Goal: Communication & Community: Share content

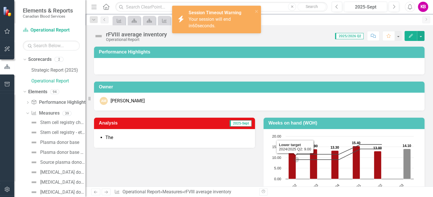
scroll to position [129, 0]
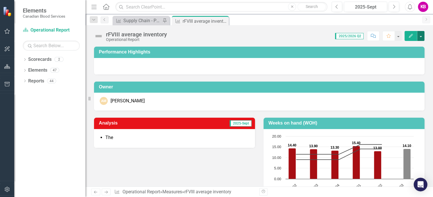
click at [421, 36] on button "button" at bounding box center [420, 36] width 7 height 10
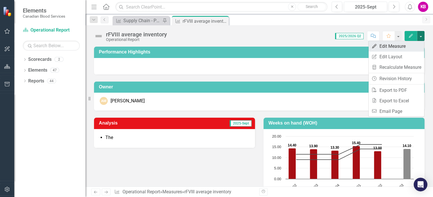
click at [390, 48] on link "Edit Edit Measure" at bounding box center [397, 46] width 56 height 11
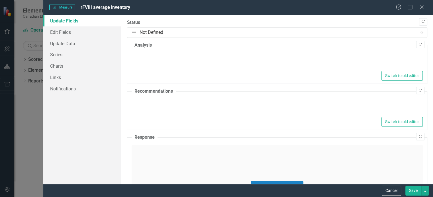
type textarea "<ul> <li>The</li> </ul>"
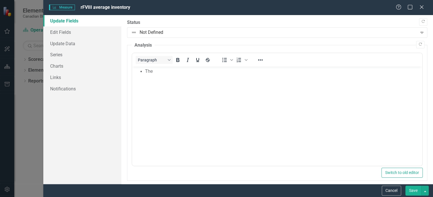
click at [153, 73] on li "The" at bounding box center [283, 71] width 276 height 7
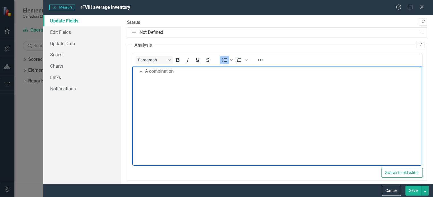
click at [179, 71] on li "A combination" at bounding box center [283, 71] width 276 height 7
click at [179, 73] on li "A combination" at bounding box center [283, 71] width 276 height 7
click at [191, 72] on li "A combination" at bounding box center [283, 71] width 276 height 7
click at [316, 71] on li "A combination of high demand in June and July brought rFVIII inventory levels d…" at bounding box center [283, 71] width 276 height 7
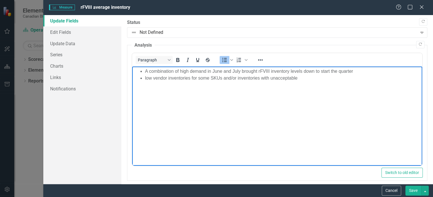
click at [238, 79] on li "low vendor inventories for some SKUs and/or inventories with unacceptable" at bounding box center [283, 78] width 276 height 7
click at [314, 79] on li "low vendor inventories for some SKUs and/or vendor inventories with unacceptable" at bounding box center [283, 78] width 276 height 7
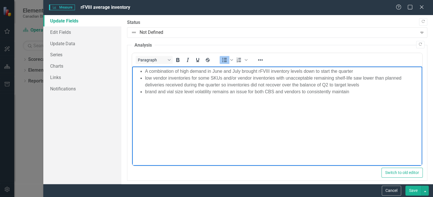
click at [195, 92] on li "brand and vial size level volatility remains an issue for both CBS and vendors …" at bounding box center [283, 92] width 276 height 7
click at [369, 93] on li "brand and vial size level demand volatility remains an issue for both CBS and v…" at bounding box center [283, 92] width 276 height 7
click at [415, 191] on button "Save" at bounding box center [413, 191] width 16 height 10
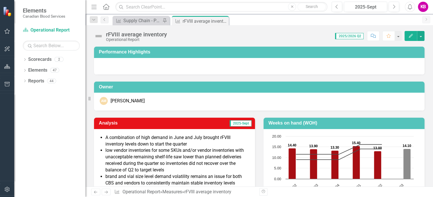
click at [210, 170] on li "low vendor inventories for some SKUs and/or vendor inventories with unacceptabl…" at bounding box center [177, 161] width 144 height 26
click at [422, 36] on button "button" at bounding box center [420, 36] width 7 height 10
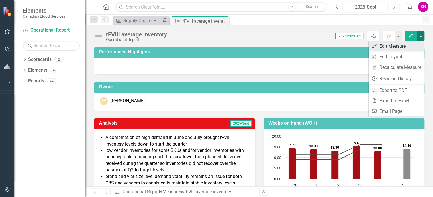
click at [385, 46] on link "Edit Edit Measure" at bounding box center [397, 46] width 56 height 11
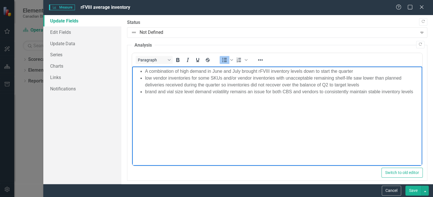
click at [249, 85] on li "low vendor inventories for some SKUs and/or vendor inventories with unacceptabl…" at bounding box center [283, 82] width 276 height 14
click at [236, 85] on li "low vendor inventories for some SKUs and/or vendor inventories with unacceptabl…" at bounding box center [283, 82] width 276 height 14
click at [413, 191] on button "Save" at bounding box center [413, 191] width 16 height 10
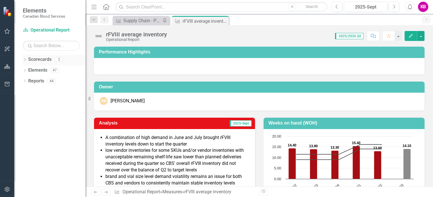
click at [25, 60] on icon "Dropdown" at bounding box center [25, 60] width 4 height 3
click at [40, 82] on link "Operational Report" at bounding box center [58, 81] width 54 height 7
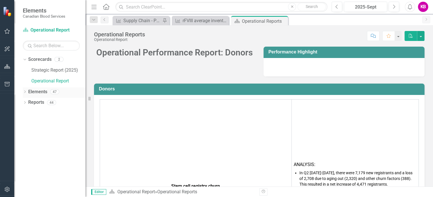
click at [24, 92] on icon "Dropdown" at bounding box center [25, 92] width 4 height 3
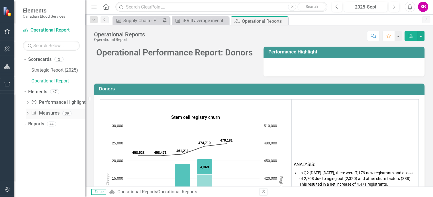
click at [27, 114] on icon "Dropdown" at bounding box center [28, 113] width 4 height 3
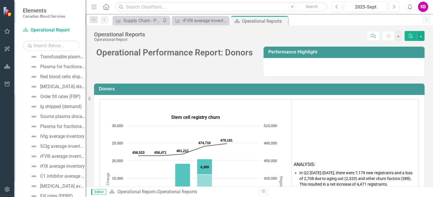
scroll to position [171, 0]
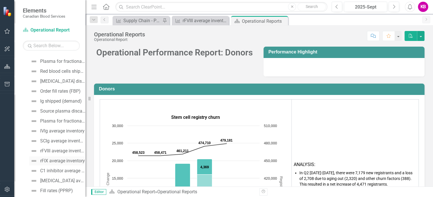
click at [51, 163] on div "rFIX average inventory" at bounding box center [62, 161] width 45 height 5
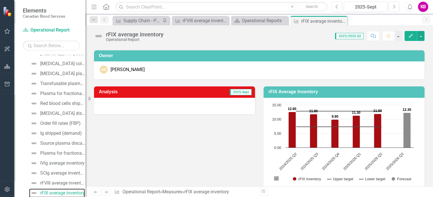
scroll to position [42, 0]
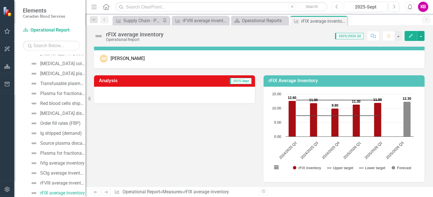
click at [337, 7] on icon "Previous" at bounding box center [336, 6] width 3 height 5
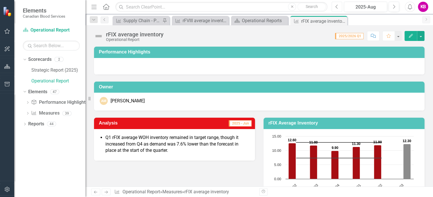
click at [337, 7] on icon "Previous" at bounding box center [336, 6] width 3 height 5
click at [421, 36] on button "button" at bounding box center [420, 36] width 7 height 10
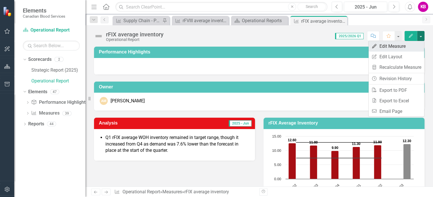
click at [392, 47] on link "Edit Edit Measure" at bounding box center [397, 46] width 56 height 11
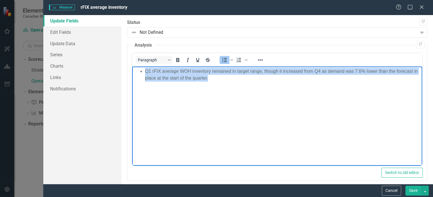
drag, startPoint x: 145, startPoint y: 72, endPoint x: 224, endPoint y: 83, distance: 80.3
click at [224, 83] on body "Q1 rFIX average WOH inventory remained in target range, though it increased fro…" at bounding box center [277, 109] width 290 height 85
copy li "Q1 rFIX average WOH inventory remained in target range, though it increased fro…"
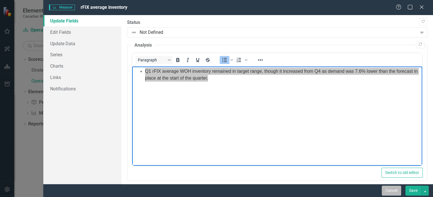
click at [389, 192] on button "Cancel" at bounding box center [391, 191] width 19 height 10
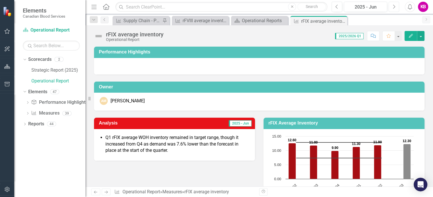
click at [394, 7] on icon "button" at bounding box center [394, 7] width 2 height 4
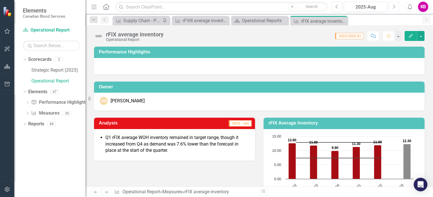
click at [394, 7] on icon "button" at bounding box center [394, 7] width 2 height 4
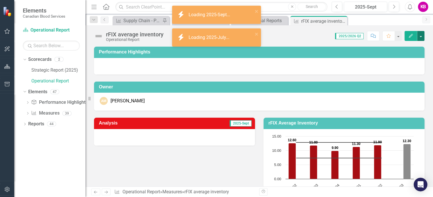
click at [421, 38] on button "button" at bounding box center [420, 36] width 7 height 10
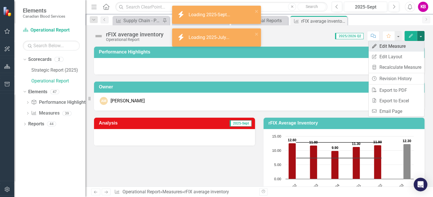
click at [391, 46] on link "Edit Edit Measure" at bounding box center [397, 46] width 56 height 11
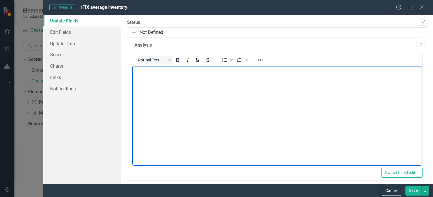
click at [143, 74] on p "Rich Text Area. Press ALT-0 for help." at bounding box center [276, 71] width 287 height 7
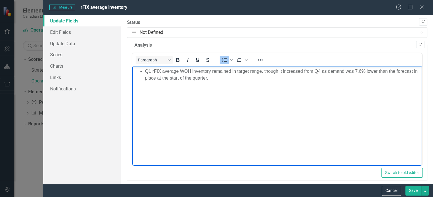
click at [413, 190] on button "Save" at bounding box center [413, 191] width 16 height 10
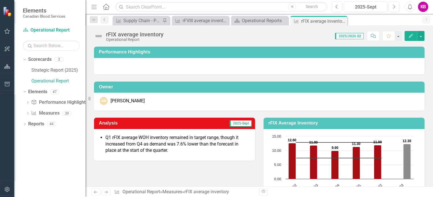
click at [122, 145] on li "Q1 rFIX average WOH inventory remained in target range, though it increased fro…" at bounding box center [177, 145] width 144 height 20
click at [421, 35] on button "button" at bounding box center [420, 36] width 7 height 10
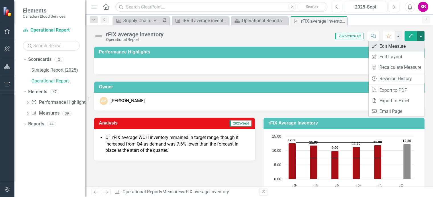
click at [382, 46] on link "Edit Edit Measure" at bounding box center [397, 46] width 56 height 11
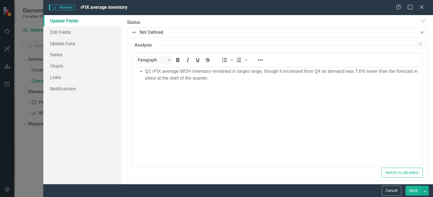
click at [150, 71] on li "Q1 rFIX average WOH inventory remained in target range, though it increased fro…" at bounding box center [283, 75] width 276 height 14
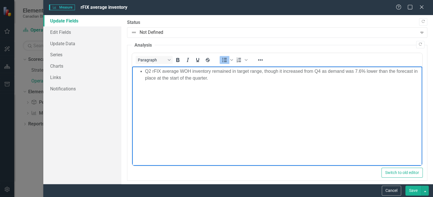
click at [320, 73] on li "Q2 rFIX average WOH inventory remained in target range, though it increased fro…" at bounding box center [283, 75] width 276 height 14
click at [361, 73] on li "Q2 rFIX average WOH inventory remained in target range, though it increased fro…" at bounding box center [283, 75] width 276 height 14
click at [412, 189] on button "Save" at bounding box center [413, 191] width 16 height 10
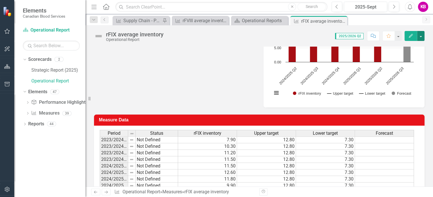
scroll to position [31, 0]
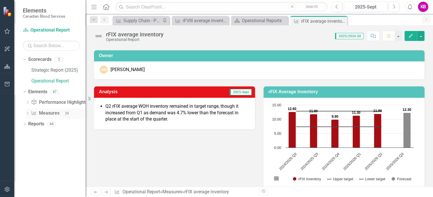
click at [27, 113] on icon "Dropdown" at bounding box center [28, 113] width 4 height 3
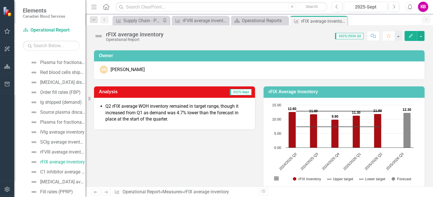
scroll to position [213, 0]
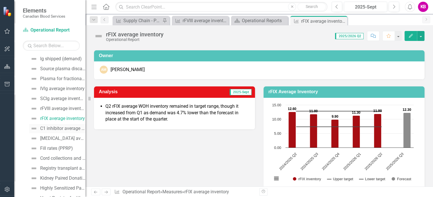
click at [54, 127] on div "C1 inhibitor average inventory" at bounding box center [62, 128] width 45 height 5
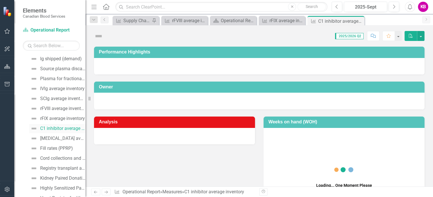
scroll to position [149, 0]
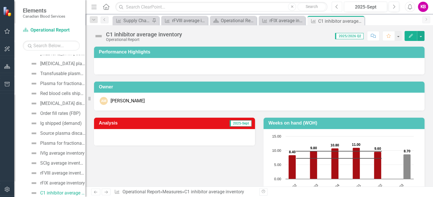
click at [336, 6] on icon "Previous" at bounding box center [336, 6] width 3 height 5
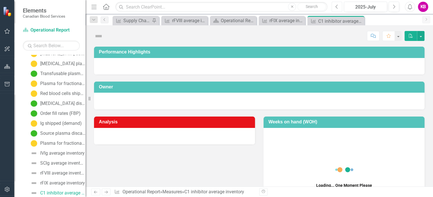
click at [336, 6] on icon "Previous" at bounding box center [336, 6] width 3 height 5
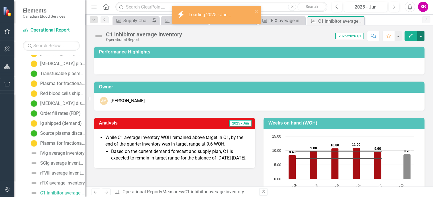
click at [419, 36] on button "button" at bounding box center [420, 36] width 7 height 10
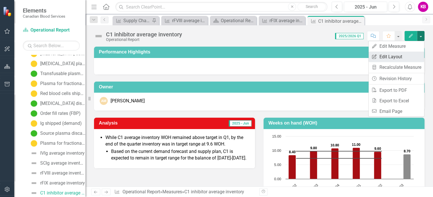
click at [390, 57] on link "Edit Report Edit Layout" at bounding box center [397, 57] width 56 height 11
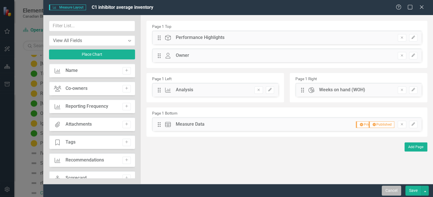
click at [390, 190] on button "Cancel" at bounding box center [391, 191] width 19 height 10
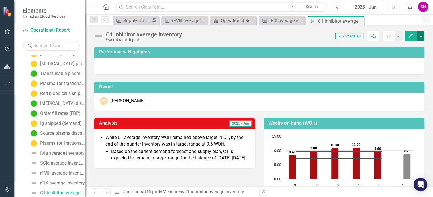
click at [420, 36] on button "button" at bounding box center [420, 36] width 7 height 10
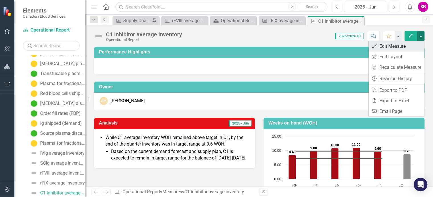
click at [389, 48] on link "Edit Edit Measure" at bounding box center [397, 46] width 56 height 11
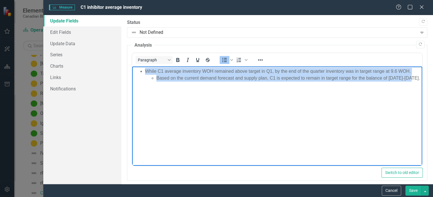
drag, startPoint x: 144, startPoint y: 70, endPoint x: 414, endPoint y: 90, distance: 270.7
click at [414, 90] on body "While C1 average inventory WOH remained above target in Q1, by the end of the q…" at bounding box center [277, 109] width 290 height 85
copy li "While C1 average inventory WOH remained above target in Q1, by the end of the q…"
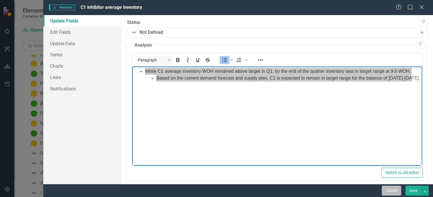
click at [393, 192] on button "Cancel" at bounding box center [391, 191] width 19 height 10
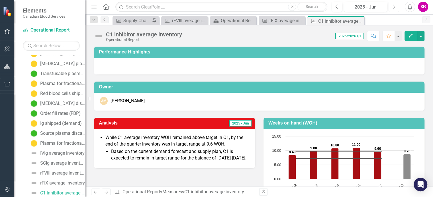
click at [394, 6] on icon "Next" at bounding box center [393, 6] width 3 height 5
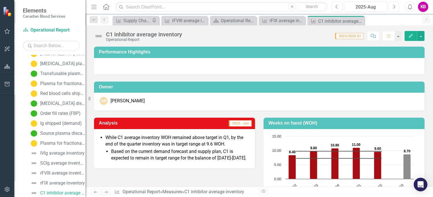
click at [394, 6] on icon "Next" at bounding box center [393, 6] width 3 height 5
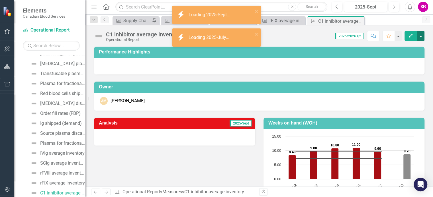
click at [421, 36] on button "button" at bounding box center [420, 36] width 7 height 10
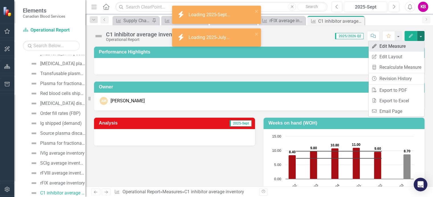
click at [392, 47] on link "Edit Edit Measure" at bounding box center [397, 46] width 56 height 11
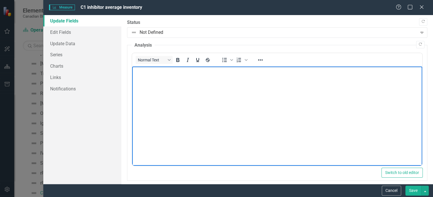
click at [151, 76] on body "Rich Text Area. Press ALT-0 for help." at bounding box center [277, 109] width 290 height 85
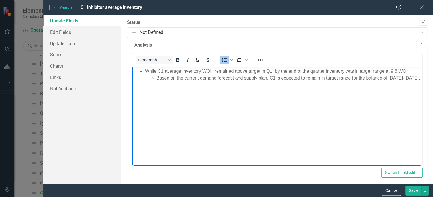
click at [410, 193] on button "Save" at bounding box center [413, 191] width 16 height 10
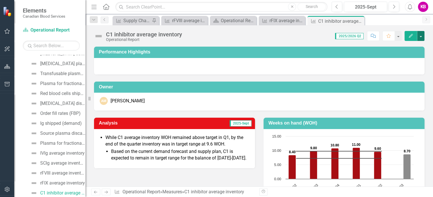
click at [419, 35] on button "button" at bounding box center [420, 36] width 7 height 10
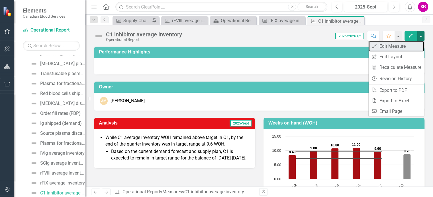
click at [387, 45] on link "Edit Edit Measure" at bounding box center [397, 46] width 56 height 11
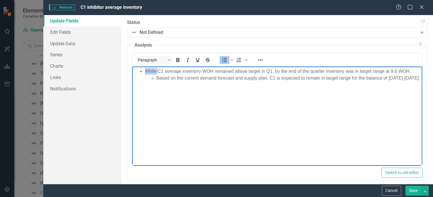
drag, startPoint x: 157, startPoint y: 72, endPoint x: 413, endPoint y: 71, distance: 255.4
click at [413, 71] on li "While C1 average inventory WOH remained above target in Q1, by the end of the q…" at bounding box center [283, 75] width 276 height 14
drag, startPoint x: 152, startPoint y: 79, endPoint x: 150, endPoint y: 81, distance: 3.2
click at [151, 79] on ul "Based on the current demand forecast and supply plan, C1 is expected to remain …" at bounding box center [283, 78] width 276 height 7
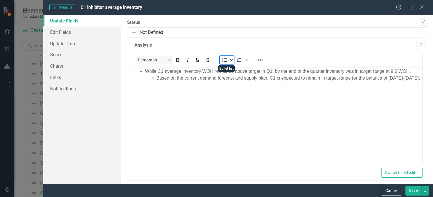
click at [231, 59] on icon "Bullet list" at bounding box center [231, 60] width 3 height 3
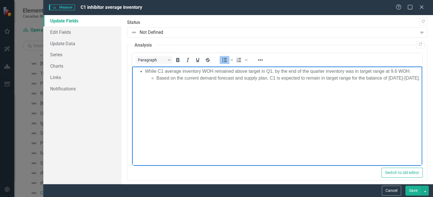
click at [157, 79] on li "Based on the current demand forecast and supply plan, C1 is expected to remain …" at bounding box center [288, 78] width 264 height 7
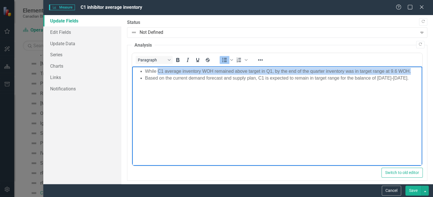
drag, startPoint x: 157, startPoint y: 72, endPoint x: 410, endPoint y: 74, distance: 252.9
click at [410, 74] on li "While C1 average inventory WOH remained above target in Q1, by the end of the q…" at bounding box center [283, 71] width 276 height 7
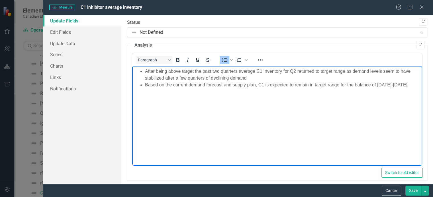
click at [237, 73] on li "After being above target the past two quarters average C1 inventory for Q2 retu…" at bounding box center [283, 75] width 276 height 14
click at [249, 79] on li "After being above target the past two quarters, average C1 inventory for Q2 ret…" at bounding box center [283, 75] width 276 height 14
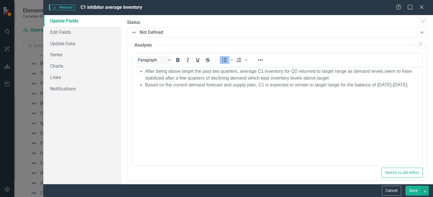
click at [414, 189] on button "Save" at bounding box center [413, 191] width 16 height 10
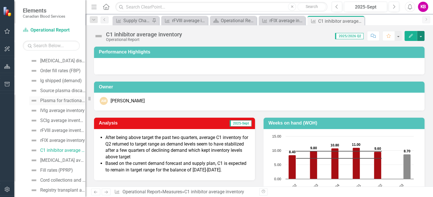
scroll to position [234, 0]
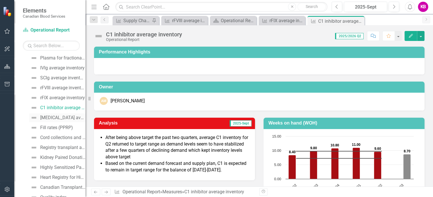
click at [52, 116] on div "[MEDICAL_DATA] average inventory" at bounding box center [62, 117] width 45 height 5
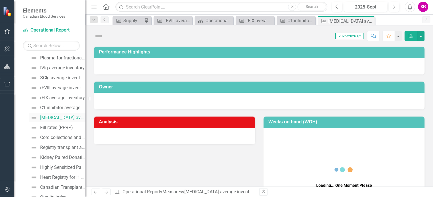
scroll to position [159, 0]
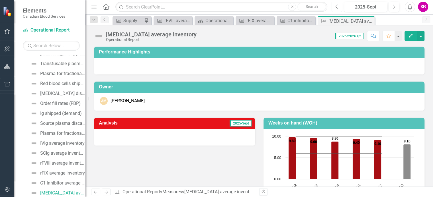
click at [337, 8] on icon "button" at bounding box center [336, 7] width 2 height 4
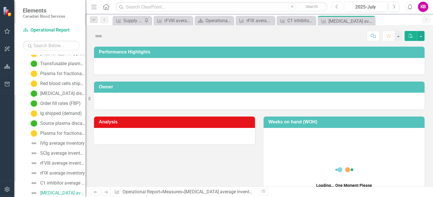
click at [337, 8] on icon "button" at bounding box center [336, 7] width 2 height 4
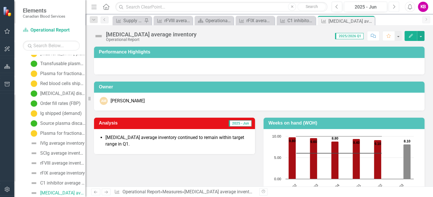
click at [394, 8] on icon "Next" at bounding box center [393, 6] width 3 height 5
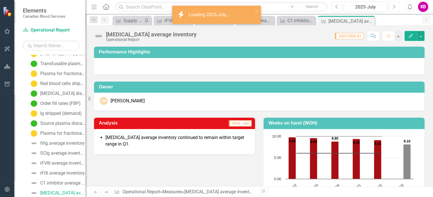
click at [394, 8] on icon "Next" at bounding box center [393, 6] width 3 height 5
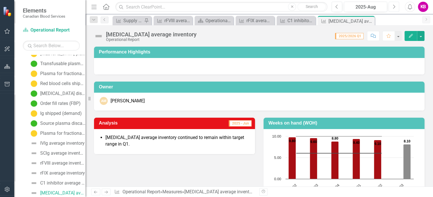
click at [394, 8] on icon "Next" at bounding box center [393, 6] width 3 height 5
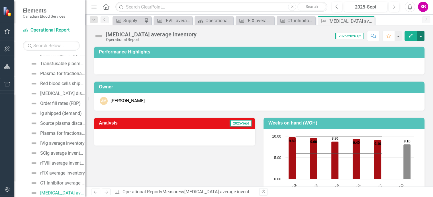
click at [420, 35] on button "button" at bounding box center [420, 36] width 7 height 10
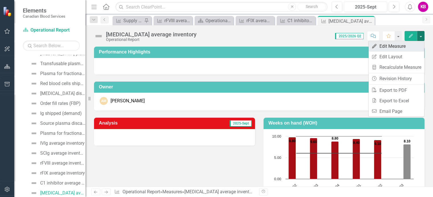
click at [388, 47] on link "Edit Edit Measure" at bounding box center [397, 46] width 56 height 11
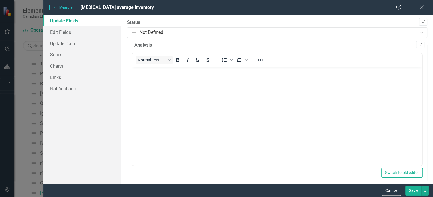
click at [141, 75] on body "Rich Text Area. Press ALT-0 for help." at bounding box center [277, 109] width 290 height 85
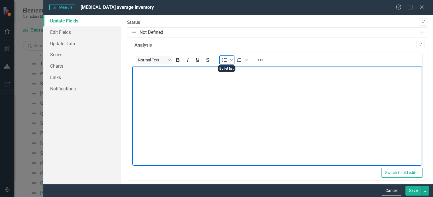
click at [223, 60] on icon "Bullet list" at bounding box center [224, 60] width 7 height 7
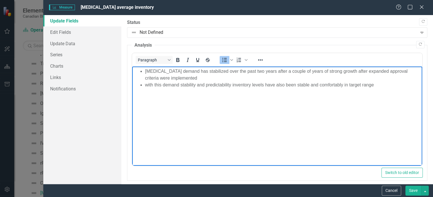
click at [413, 190] on button "Save" at bounding box center [413, 191] width 16 height 10
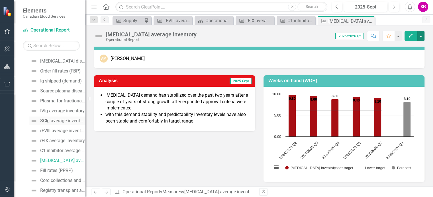
scroll to position [201, 0]
click at [54, 160] on div "Fill rates (PPRP)" at bounding box center [56, 160] width 33 height 5
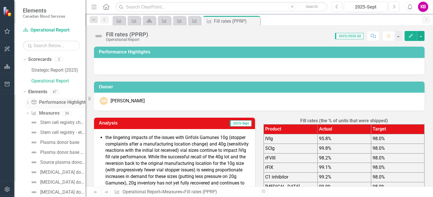
click at [28, 102] on icon "Dropdown" at bounding box center [28, 103] width 4 height 3
click at [52, 153] on div "Supply Chain PPRP - Performance Highlights" at bounding box center [62, 151] width 45 height 5
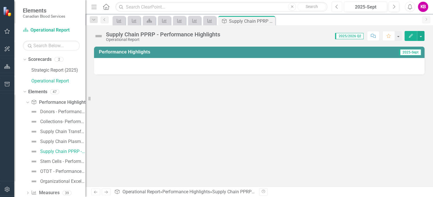
click at [336, 7] on icon "Previous" at bounding box center [336, 6] width 3 height 5
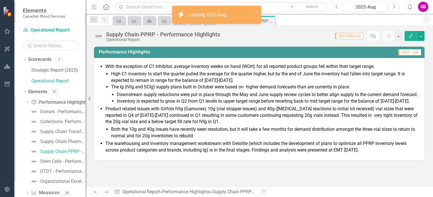
click at [336, 7] on icon "Previous" at bounding box center [336, 6] width 3 height 5
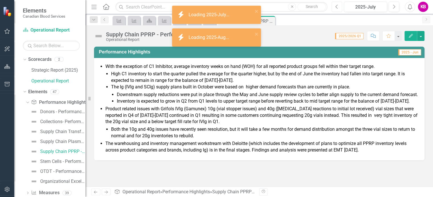
click at [336, 7] on icon "Previous" at bounding box center [336, 6] width 3 height 5
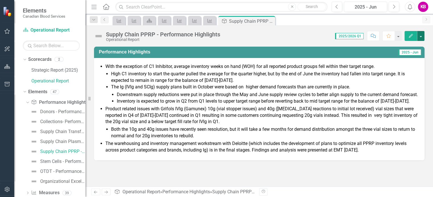
click at [421, 36] on button "button" at bounding box center [420, 36] width 7 height 10
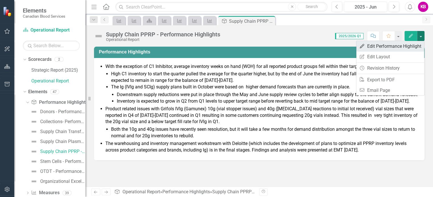
click at [372, 46] on link "Edit Edit Performance Highlight" at bounding box center [390, 46] width 68 height 11
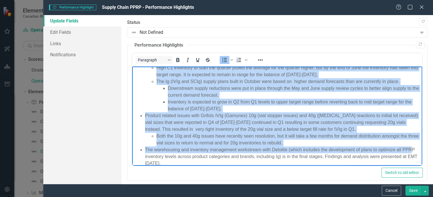
scroll to position [24, 0]
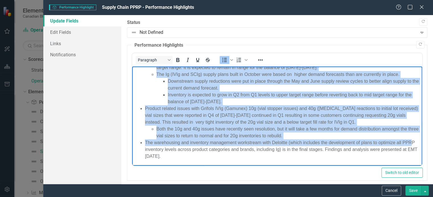
drag, startPoint x: 145, startPoint y: 71, endPoint x: 209, endPoint y: 161, distance: 111.0
click at [209, 161] on body "With the exception of C1 Inhibitor, average inventory weeks on hand (WOH) for a…" at bounding box center [277, 107] width 290 height 117
copy ul "Lore ips dolorsita co A3 Elitseddo, eiusmod temporinc utlab et dolo (MAG) ali e…"
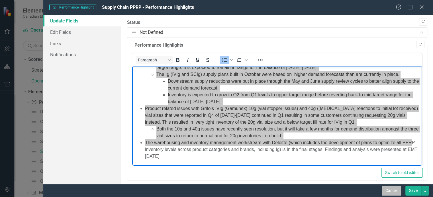
click at [395, 191] on button "Cancel" at bounding box center [391, 191] width 19 height 10
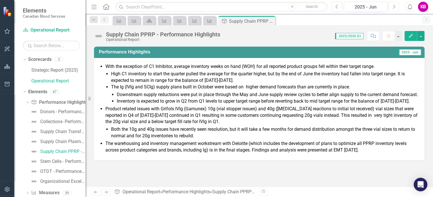
click at [394, 5] on icon "Next" at bounding box center [393, 6] width 3 height 5
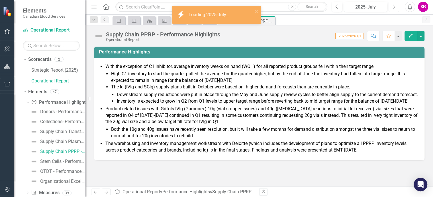
click at [394, 5] on icon "Next" at bounding box center [393, 6] width 3 height 5
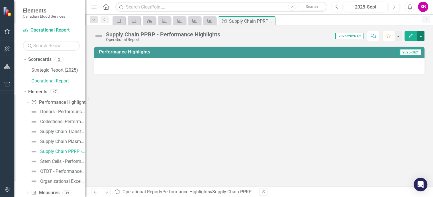
click at [421, 37] on button "button" at bounding box center [420, 36] width 7 height 10
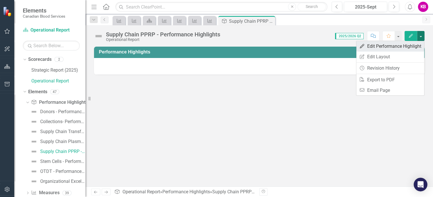
click at [375, 48] on link "Edit Edit Performance Highlight" at bounding box center [390, 46] width 68 height 11
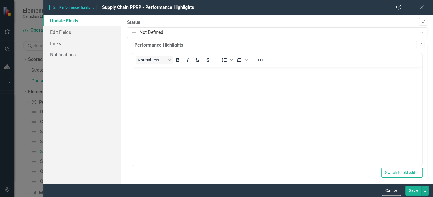
click at [140, 77] on body "Rich Text Area. Press ALT-0 for help." at bounding box center [277, 109] width 290 height 85
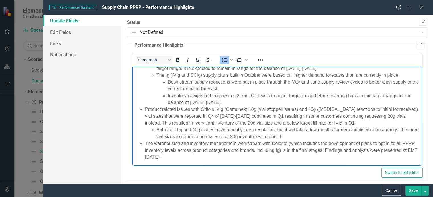
scroll to position [24, 0]
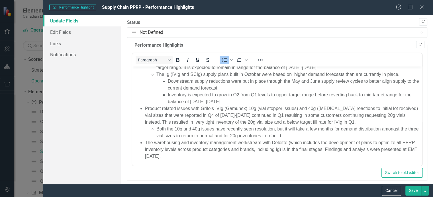
click at [417, 192] on button "Save" at bounding box center [413, 191] width 16 height 10
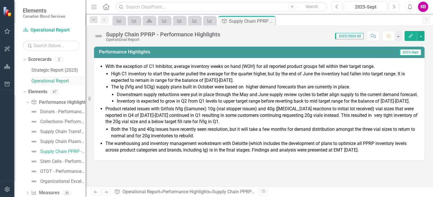
click at [48, 81] on link "Operational Report" at bounding box center [58, 81] width 54 height 7
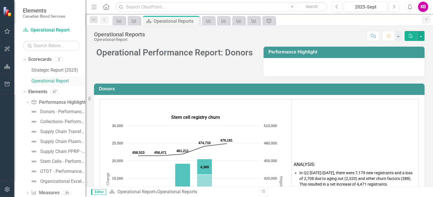
click at [55, 81] on link "Operational Report" at bounding box center [58, 81] width 54 height 7
click at [64, 104] on link "Performance Highlight Performance Highlights" at bounding box center [59, 102] width 56 height 7
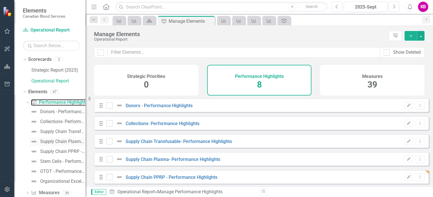
checkbox input "false"
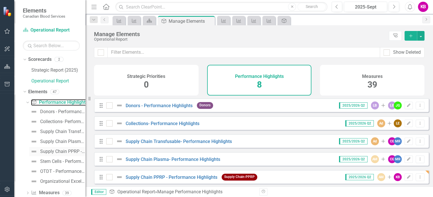
scroll to position [12, 0]
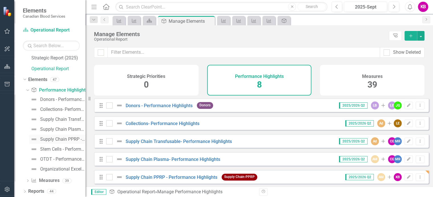
click at [52, 139] on div "Supply Chain PPRP - Performance Highlights" at bounding box center [62, 139] width 45 height 5
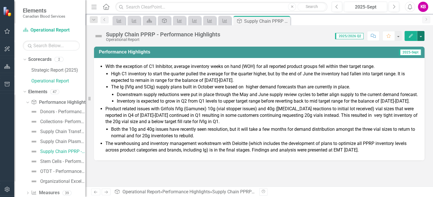
click at [420, 36] on button "button" at bounding box center [420, 36] width 7 height 10
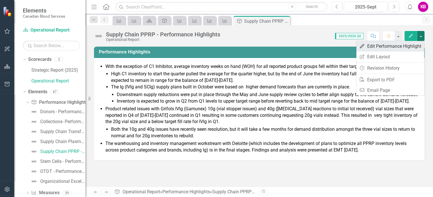
click at [370, 48] on link "Edit Edit Performance Highlight" at bounding box center [390, 46] width 68 height 11
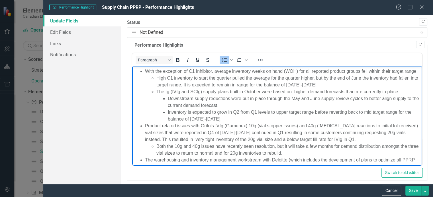
click at [212, 73] on li "With the exception of C1 Inhibitor, average inventory weeks on hand (WOH) for a…" at bounding box center [283, 95] width 276 height 55
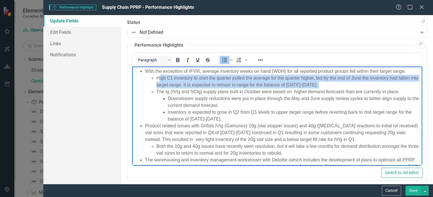
drag, startPoint x: 159, startPoint y: 78, endPoint x: 319, endPoint y: 89, distance: 159.9
click at [319, 89] on ul "High C1 inventory to start the quarter pulled the average for the quarter highe…" at bounding box center [283, 99] width 276 height 48
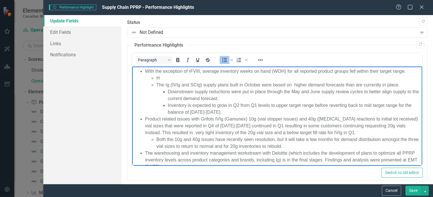
click at [171, 78] on li "H" at bounding box center [288, 78] width 264 height 7
click at [163, 79] on li "H" at bounding box center [288, 78] width 264 height 7
click at [159, 78] on li "H" at bounding box center [288, 78] width 264 height 7
click at [381, 78] on li "A couple of high demand months combined with lower than planned vendor deliveri…" at bounding box center [288, 78] width 264 height 7
click at [379, 78] on li "A couple of high demand months combined with lower than planned vendor deliveri…" at bounding box center [288, 78] width 264 height 7
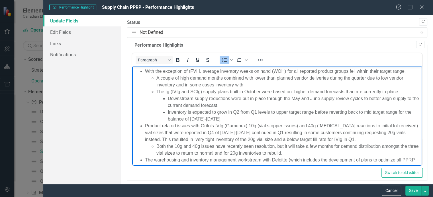
click at [252, 84] on li "A couple of high demand months combined with lower than planned vendor deliveri…" at bounding box center [288, 82] width 264 height 14
click at [292, 85] on li "A couple of high demand months combined with lower than planned vendor deliveri…" at bounding box center [288, 82] width 264 height 14
click at [244, 84] on li "A couple of high demand months combined with lower than planned vendor deliveri…" at bounding box center [288, 82] width 264 height 14
click at [324, 85] on li "A couple of high demand months combined with lower than planned vendor deliveri…" at bounding box center [288, 82] width 264 height 14
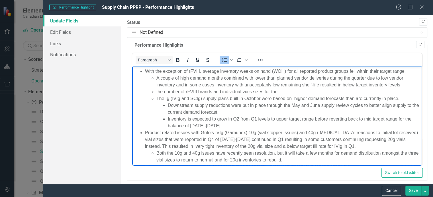
click at [264, 93] on li "the number of rFVIII brands and individual vials sizes for the" at bounding box center [288, 92] width 264 height 7
click at [299, 93] on li "the number of rFVIII brands and individual vials sizes being carried for the" at bounding box center [288, 92] width 264 height 7
click at [321, 93] on li "the number of rFVIII brands and individual vials sizes being carried relative t…" at bounding box center [288, 92] width 264 height 7
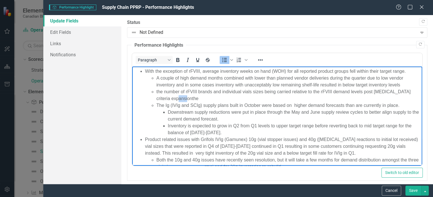
drag, startPoint x: 177, startPoint y: 99, endPoint x: 187, endPoint y: 99, distance: 10.3
click at [187, 99] on li "the number of rFVIII brands and individual vials sizes being carried relative t…" at bounding box center [288, 96] width 264 height 14
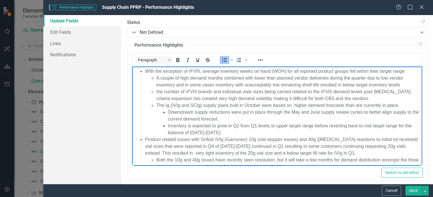
click at [354, 99] on li "the number of rFVIII brands and individual vials sizes being carried relative t…" at bounding box center [288, 96] width 264 height 14
click at [335, 99] on li "the number of rFVIII brands and individual vials sizes being carried relative t…" at bounding box center [288, 96] width 264 height 14
click at [356, 100] on li "the number of rFVIII brands and individual vials sizes being carried relative t…" at bounding box center [288, 96] width 264 height 14
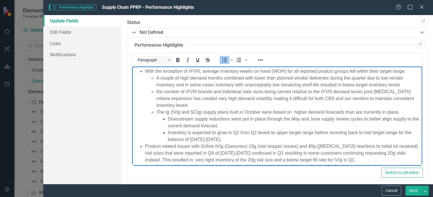
click at [156, 113] on li "The Ig (IVIg and SCIg) supply plans built in October were based on higher deman…" at bounding box center [288, 126] width 264 height 34
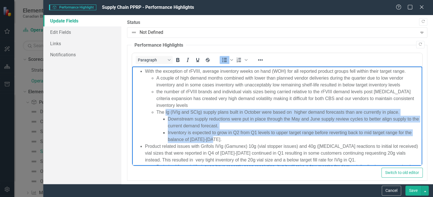
drag, startPoint x: 165, startPoint y: 113, endPoint x: 223, endPoint y: 142, distance: 65.2
click at [223, 142] on li "The Ig (IVIg and SCIg) supply plans built in October were based on higher deman…" at bounding box center [288, 126] width 264 height 34
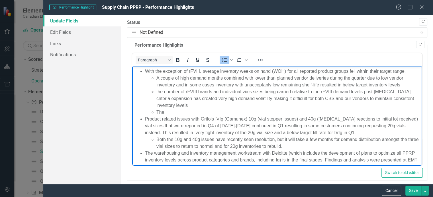
click at [157, 112] on li "The" at bounding box center [288, 112] width 264 height 7
click at [156, 111] on li "The" at bounding box center [288, 112] width 264 height 7
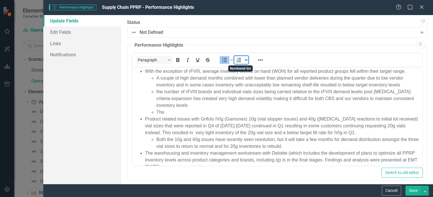
click at [246, 60] on icon "Numbered list" at bounding box center [245, 60] width 3 height 3
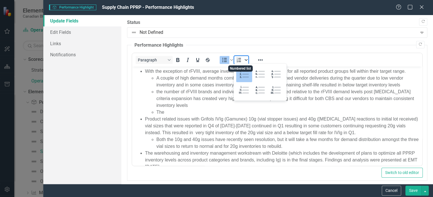
click at [246, 60] on icon "Numbered list" at bounding box center [245, 60] width 3 height 3
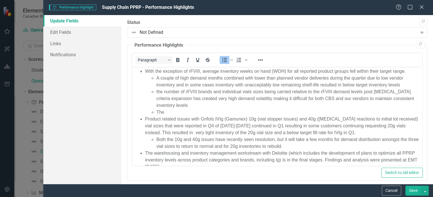
click at [156, 112] on li "The" at bounding box center [288, 112] width 264 height 7
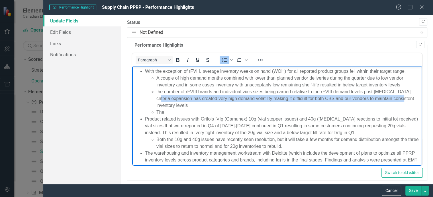
drag, startPoint x: 157, startPoint y: 112, endPoint x: 140, endPoint y: 103, distance: 19.3
click at [140, 103] on ul "With the exception of rFVIII, average inventory weeks on hand (WOH) for all rep…" at bounding box center [276, 119] width 287 height 103
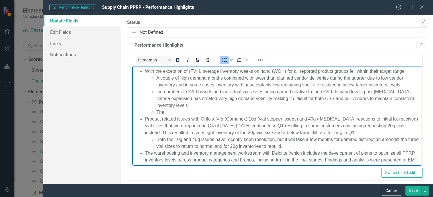
click at [165, 113] on li "The" at bounding box center [288, 112] width 264 height 7
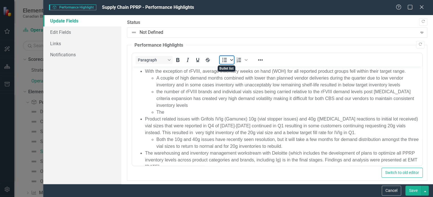
click at [231, 58] on span "Bullet list" at bounding box center [231, 60] width 5 height 8
click at [228, 71] on div "Default" at bounding box center [230, 74] width 16 height 16
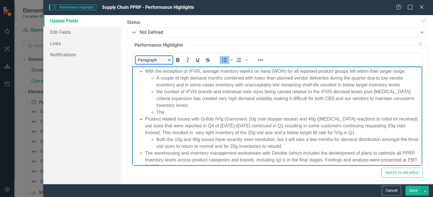
click at [169, 60] on button "Paragraph" at bounding box center [154, 60] width 37 height 8
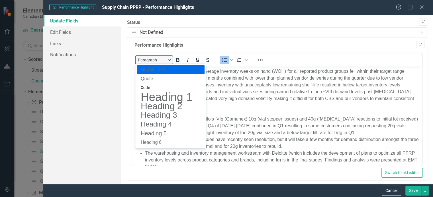
click at [169, 60] on button "Paragraph" at bounding box center [154, 60] width 37 height 8
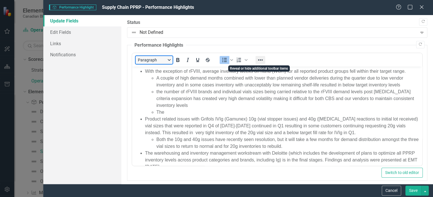
click at [261, 59] on icon "Reveal or hide additional toolbar items" at bounding box center [260, 60] width 7 height 7
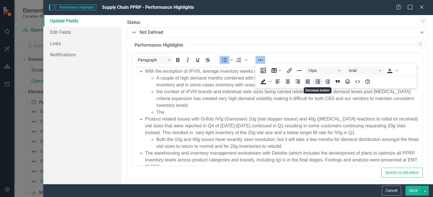
click at [317, 80] on icon "Decrease indent" at bounding box center [317, 82] width 5 height 4
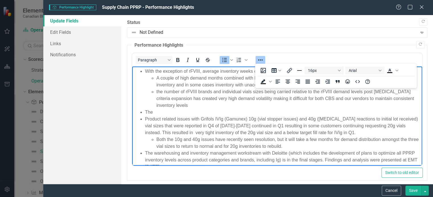
click at [394, 107] on li "the number of rFVIII brands and individual vials sizes being carried relative t…" at bounding box center [288, 99] width 264 height 21
click at [261, 59] on icon "Reveal or hide additional toolbar items" at bounding box center [260, 60] width 7 height 7
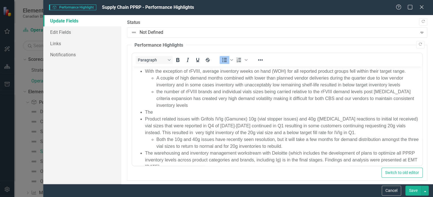
click at [164, 112] on li "The" at bounding box center [283, 112] width 276 height 7
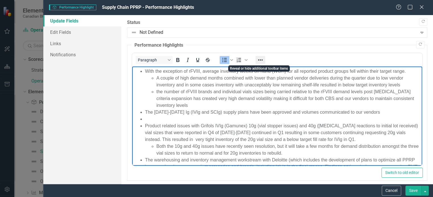
click at [260, 59] on icon "Reveal or hide additional toolbar items" at bounding box center [260, 60] width 7 height 7
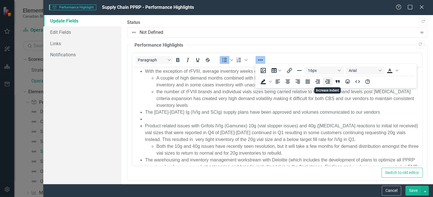
click at [327, 79] on icon "Increase indent" at bounding box center [327, 81] width 7 height 7
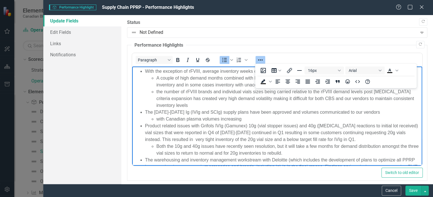
click at [202, 119] on li "with Canadian plasma volumes increasing" at bounding box center [288, 119] width 264 height 7
click at [202, 121] on li "with Canadian plasma again volumes increasing" at bounding box center [288, 119] width 264 height 7
drag, startPoint x: 232, startPoint y: 120, endPoint x: 252, endPoint y: 120, distance: 19.4
click at [252, 120] on li "with Canadian plasma volumes again volumes increasing" at bounding box center [288, 119] width 264 height 7
drag, startPoint x: 232, startPoint y: 119, endPoint x: 250, endPoint y: 122, distance: 18.3
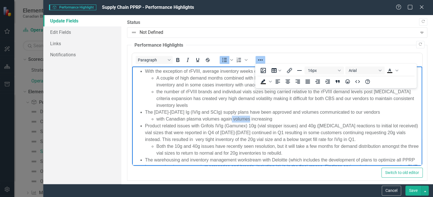
click at [250, 122] on ul "With the exception of rFVIII, average inventory weeks on hand (WOH) for all rep…" at bounding box center [276, 122] width 287 height 109
click at [253, 118] on li "with Canadian plasma volumes again increasing" at bounding box center [288, 119] width 264 height 7
click at [166, 119] on li "with Canadian plasma volumes again increasing considerably the Gr" at bounding box center [288, 119] width 264 height 7
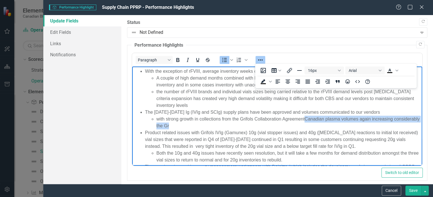
drag, startPoint x: 304, startPoint y: 119, endPoint x: 306, endPoint y: 124, distance: 5.9
click at [306, 124] on li "with strong growth in collections from the Grifols Collaboration AgreementCanad…" at bounding box center [288, 123] width 264 height 14
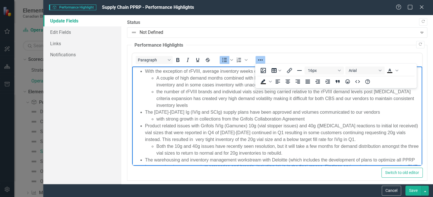
click at [166, 119] on li "with strong growth in collections from the Grifols Collaboration Agreement" at bounding box center [288, 119] width 264 height 7
click at [326, 120] on li "with continued strong growth in collections from the Grifols Collaboration Agre…" at bounding box center [288, 119] width 264 height 7
click at [186, 123] on li "with continued strong growth in collections from the Grifols Collaboration Agre…" at bounding box center [288, 119] width 264 height 7
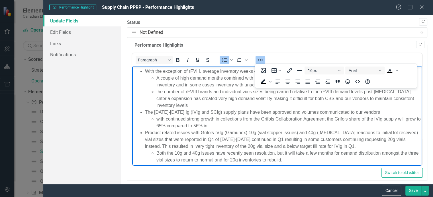
click at [214, 126] on li "with continued strong growth in collections from the Grifols Collaboration Agre…" at bounding box center [288, 123] width 264 height 14
click at [228, 127] on li "with continued strong growth in collections from the Grifols Collaboration Agre…" at bounding box center [288, 123] width 264 height 14
click at [372, 112] on li "The [DATE]-[DATE] Ig (IVIg and SCIg) supply plans have been approved and volume…" at bounding box center [283, 119] width 276 height 21
click at [371, 112] on li "The [DATE]-[DATE] Ig (IVIg and SCIg) supply plans have been approved and volume…" at bounding box center [283, 119] width 276 height 21
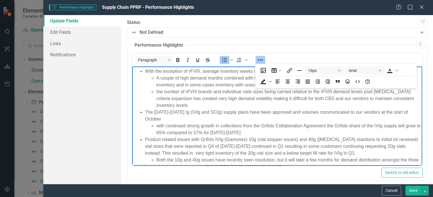
click at [192, 107] on li "the number of rFVIII brands and individual vials sizes being carried relative t…" at bounding box center [288, 99] width 264 height 21
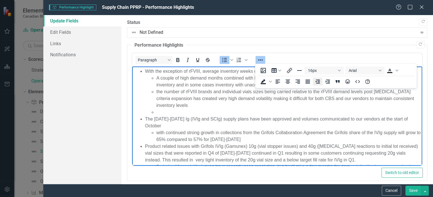
click at [317, 83] on icon "Decrease indent" at bounding box center [317, 81] width 7 height 7
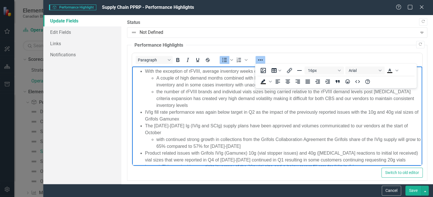
click at [377, 113] on li "IVIg fill rate performance was again below target in Q2 as the impact of the pr…" at bounding box center [283, 116] width 276 height 14
click at [177, 120] on li "IVIg fill rate performance was again below target in Q2 as the impact of the pr…" at bounding box center [283, 116] width 276 height 14
click at [329, 120] on li "IVIg fill rate performance was again below target in Q2 as the impact of the pr…" at bounding box center [283, 116] width 276 height 14
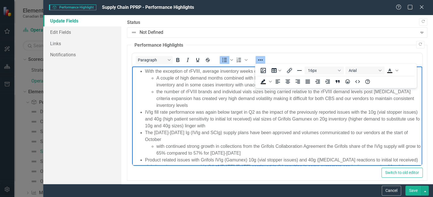
click at [243, 126] on li "IVIg fill rate performance was again below target in Q2 as the impact of the pr…" at bounding box center [283, 119] width 276 height 21
click at [178, 127] on li "IVIg fill rate performance was again below target in Q2 as the impact of the pr…" at bounding box center [283, 119] width 276 height 21
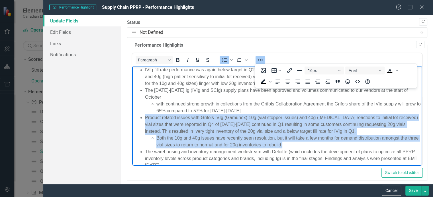
drag, startPoint x: 144, startPoint y: 116, endPoint x: 297, endPoint y: 148, distance: 155.8
click at [297, 147] on li "Product related issues with Grifols IVIg (Gamunex) 10g (vial stopper issues) an…" at bounding box center [283, 131] width 276 height 34
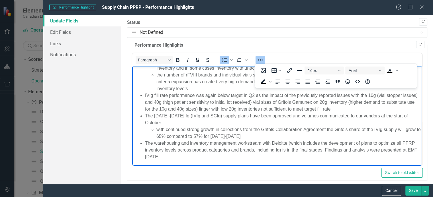
scroll to position [24, 0]
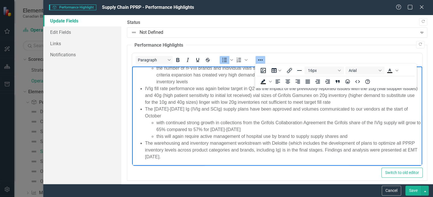
click at [346, 138] on li "this will again require active management of hospital use by brand to supply su…" at bounding box center [288, 136] width 264 height 7
click at [339, 137] on li "this will again require active management of hospital use by brand to supply su…" at bounding box center [288, 136] width 264 height 7
click at [334, 137] on li "this will again require active management of hospital use by brand to supply su…" at bounding box center [288, 136] width 264 height 7
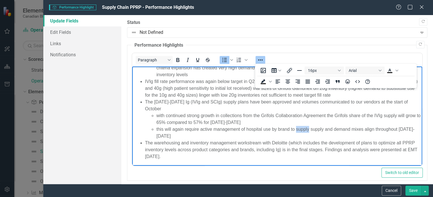
drag, startPoint x: 295, startPoint y: 130, endPoint x: 309, endPoint y: 131, distance: 13.7
click at [309, 131] on li "this will again require active management of hospital use by brand to supply su…" at bounding box center [288, 133] width 264 height 14
drag, startPoint x: 153, startPoint y: 143, endPoint x: 226, endPoint y: 160, distance: 74.3
click at [226, 160] on body "With the exception of rFVIII, average inventory weeks on hand (WOH) for all rep…" at bounding box center [277, 101] width 290 height 130
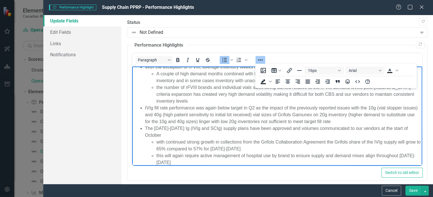
scroll to position [0, 0]
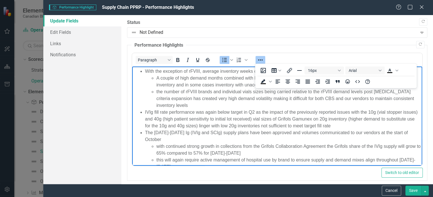
click at [425, 136] on div ""Update" fields in ClearPoint are the fields that change from reporting period …" at bounding box center [277, 99] width 312 height 169
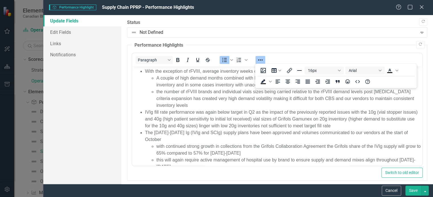
click at [260, 59] on icon "Reveal or hide additional toolbar items" at bounding box center [260, 60] width 7 height 7
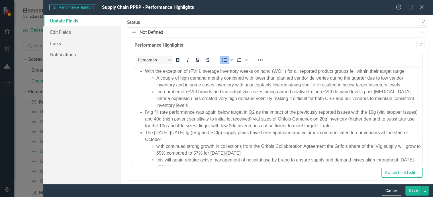
click at [414, 189] on button "Save" at bounding box center [413, 191] width 16 height 10
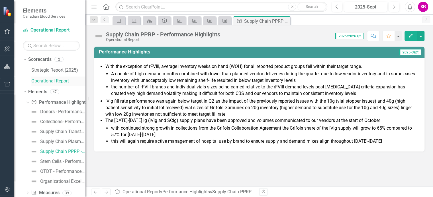
click at [51, 81] on link "Operational Report" at bounding box center [58, 81] width 54 height 7
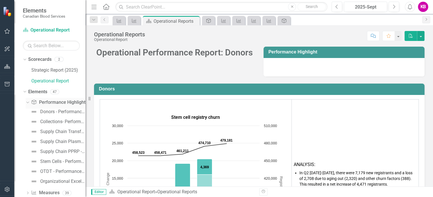
click at [27, 102] on icon "Dropdown" at bounding box center [26, 103] width 3 height 4
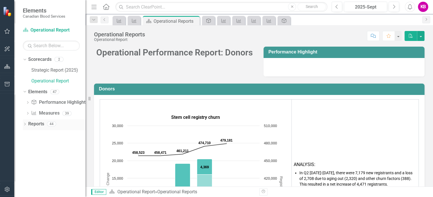
click at [27, 126] on div "Dropdown Reports 44" at bounding box center [54, 125] width 63 height 11
click at [25, 124] on icon "Dropdown" at bounding box center [25, 124] width 4 height 3
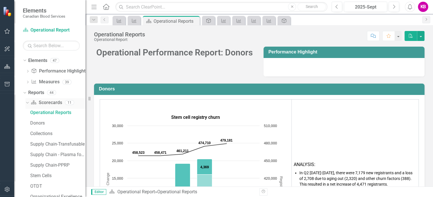
scroll to position [42, 0]
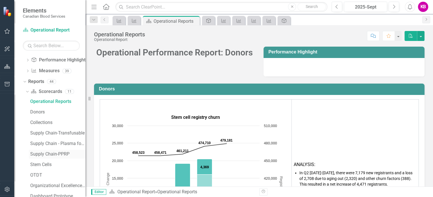
click at [51, 154] on div "Supply Chain-PPRP" at bounding box center [57, 154] width 55 height 5
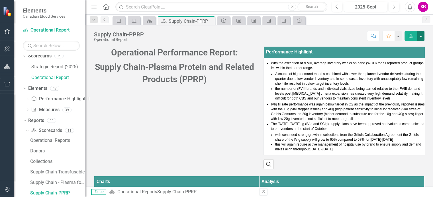
click at [421, 35] on button "button" at bounding box center [420, 36] width 7 height 10
click at [392, 67] on link "Email Email Page" at bounding box center [401, 68] width 46 height 11
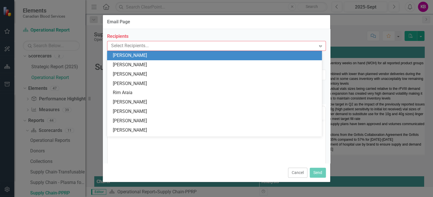
click at [159, 46] on div at bounding box center [212, 46] width 207 height 8
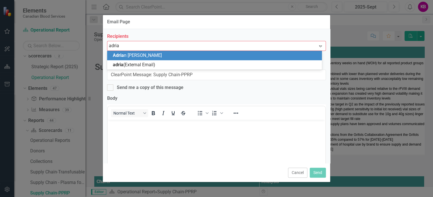
type input "adrian"
click at [149, 53] on div "Adrian Schuster" at bounding box center [216, 55] width 206 height 7
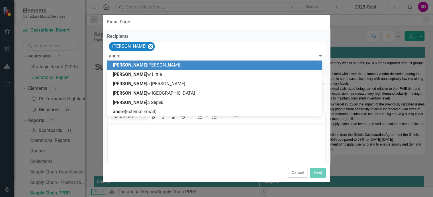
type input "andrea"
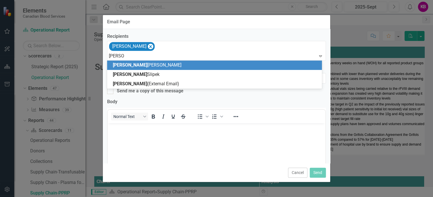
click at [139, 66] on span "Andrea Moore" at bounding box center [147, 64] width 69 height 5
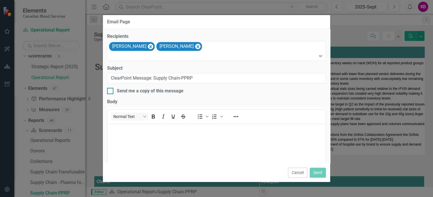
click at [108, 91] on input "Send me a copy of this message" at bounding box center [109, 90] width 4 height 4
checkbox input "true"
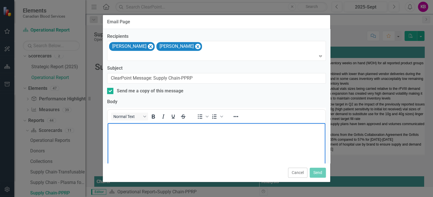
drag, startPoint x: 113, startPoint y: 132, endPoint x: 124, endPoint y: 132, distance: 11.1
click at [115, 131] on body "Rich Text Area. Press ALT-0 for help." at bounding box center [217, 165] width 218 height 85
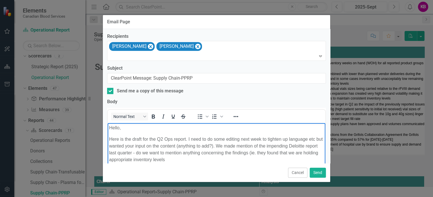
click at [184, 161] on p "Here is the draft for the Q2 Ops report. I need to do some editing next week to…" at bounding box center [216, 149] width 215 height 27
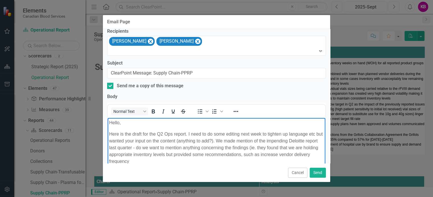
click at [293, 155] on p "Here is the draft for the Q2 Ops report. I need to do some editing next week to…" at bounding box center [216, 148] width 215 height 34
click at [152, 163] on p "Here is the draft for the Q2 Ops report. I need to do some editing next week to…" at bounding box center [216, 148] width 215 height 34
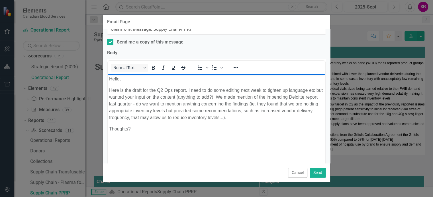
scroll to position [59, 0]
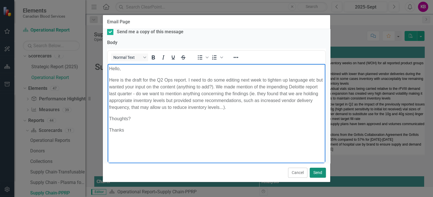
click at [316, 172] on button "Send" at bounding box center [318, 173] width 16 height 10
